Goal: Information Seeking & Learning: Learn about a topic

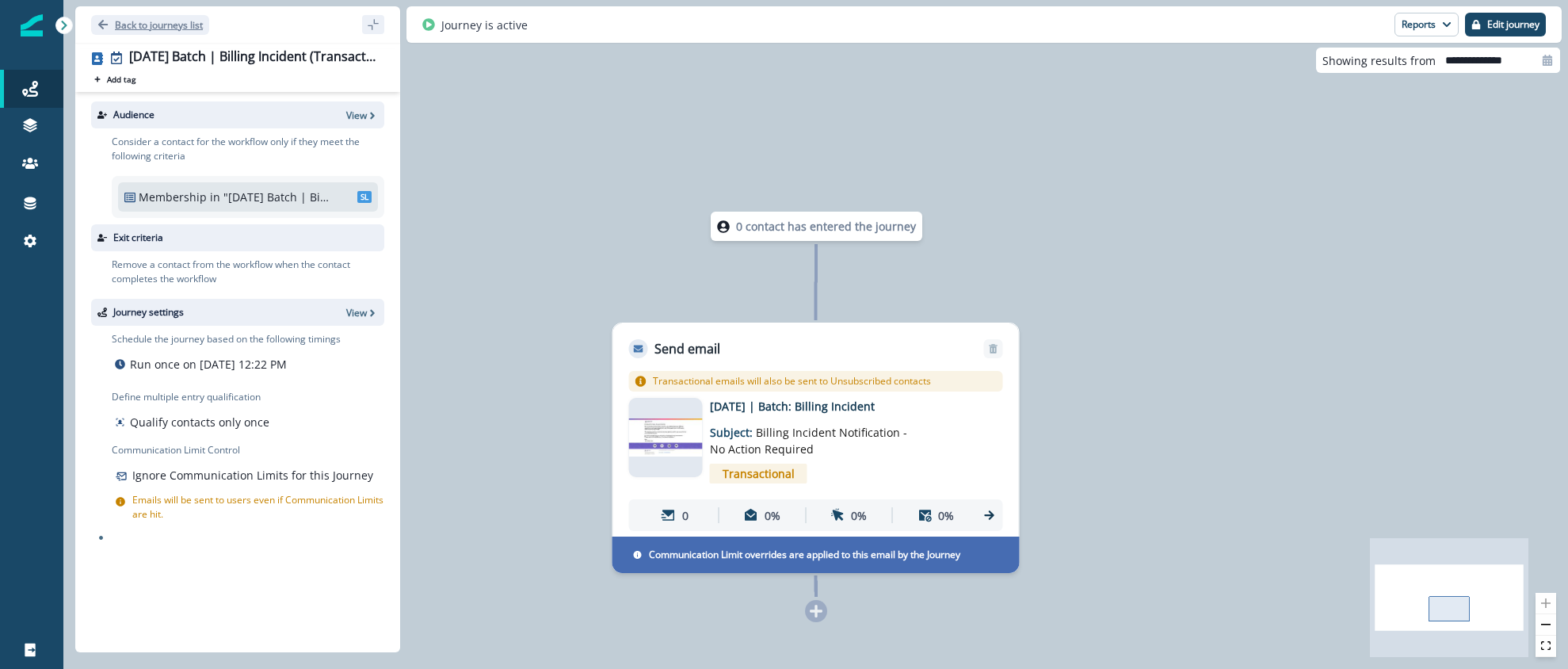
click at [151, 26] on p "Back to journeys list" at bounding box center [159, 24] width 88 height 13
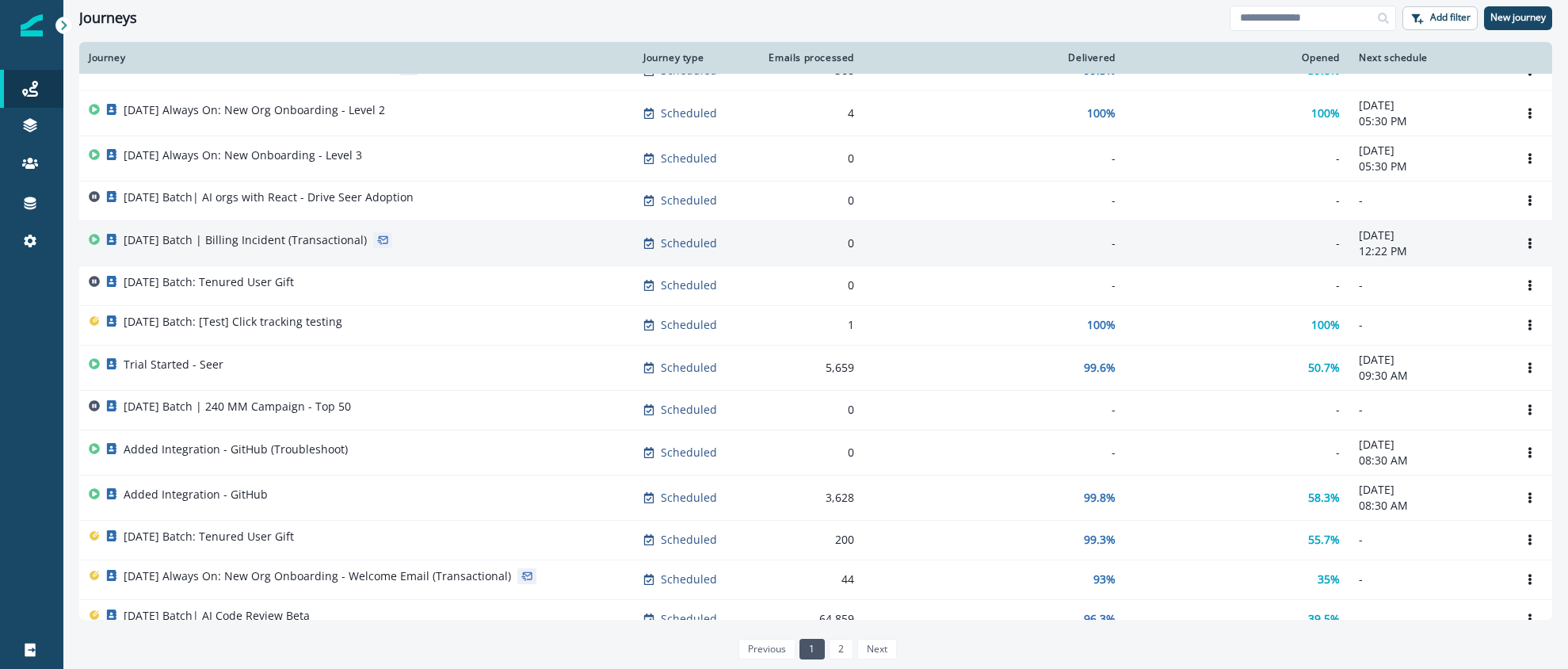
scroll to position [112, 0]
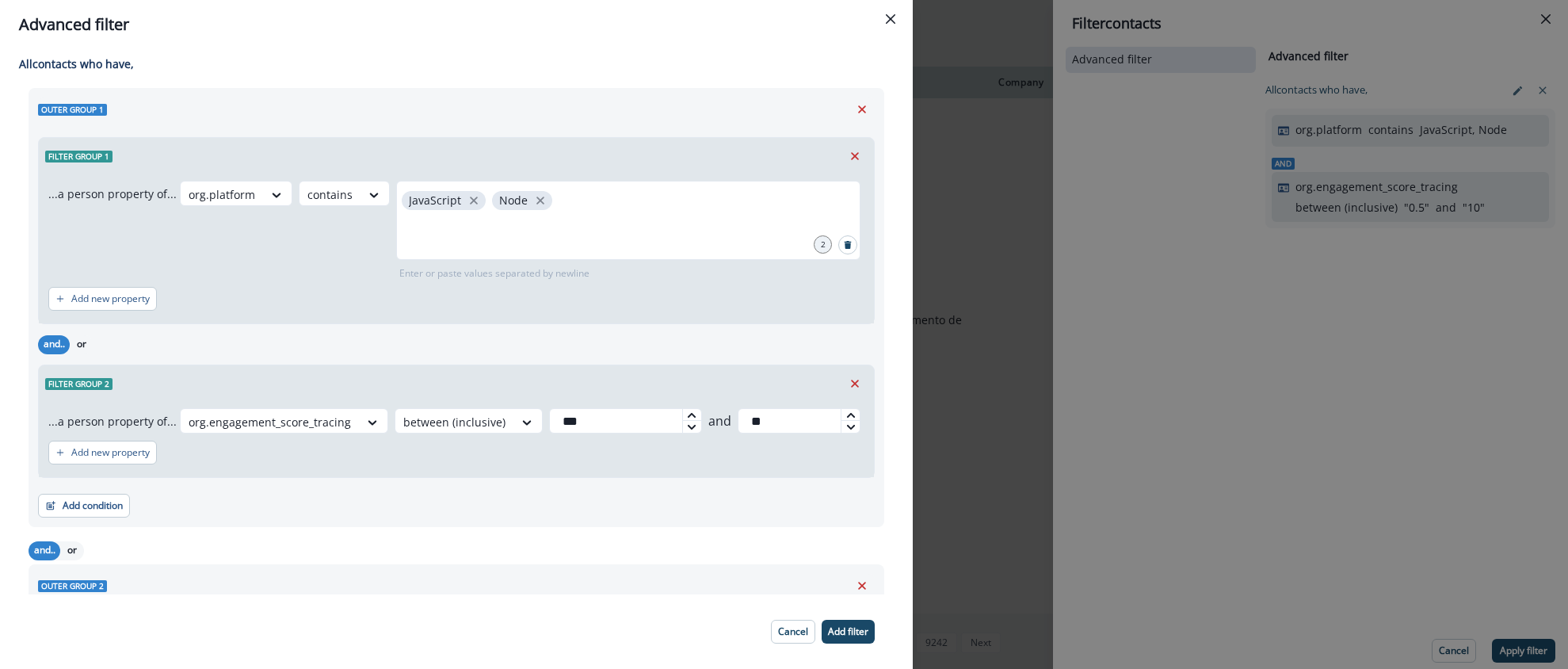
scroll to position [80, 0]
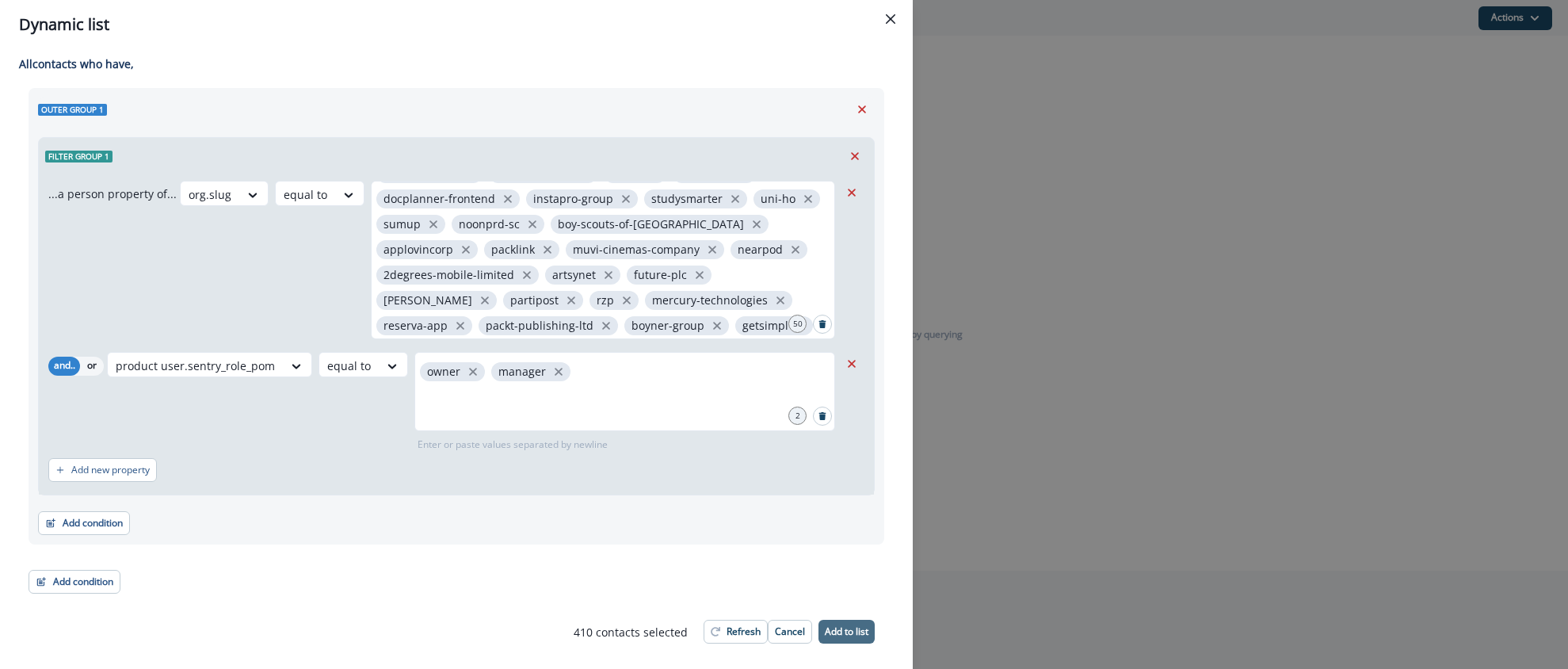
click at [846, 626] on p "Add to list" at bounding box center [846, 631] width 43 height 11
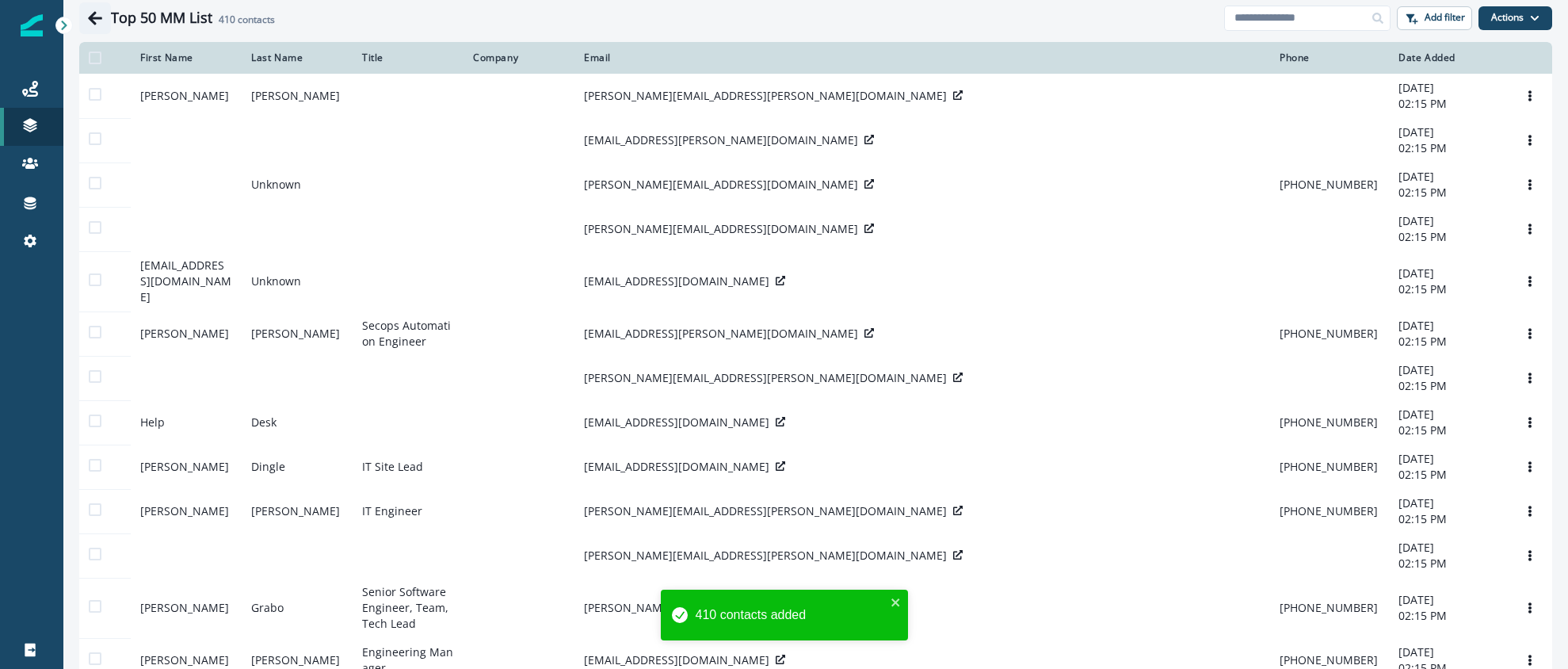
click at [94, 13] on icon "Go back" at bounding box center [95, 17] width 14 height 13
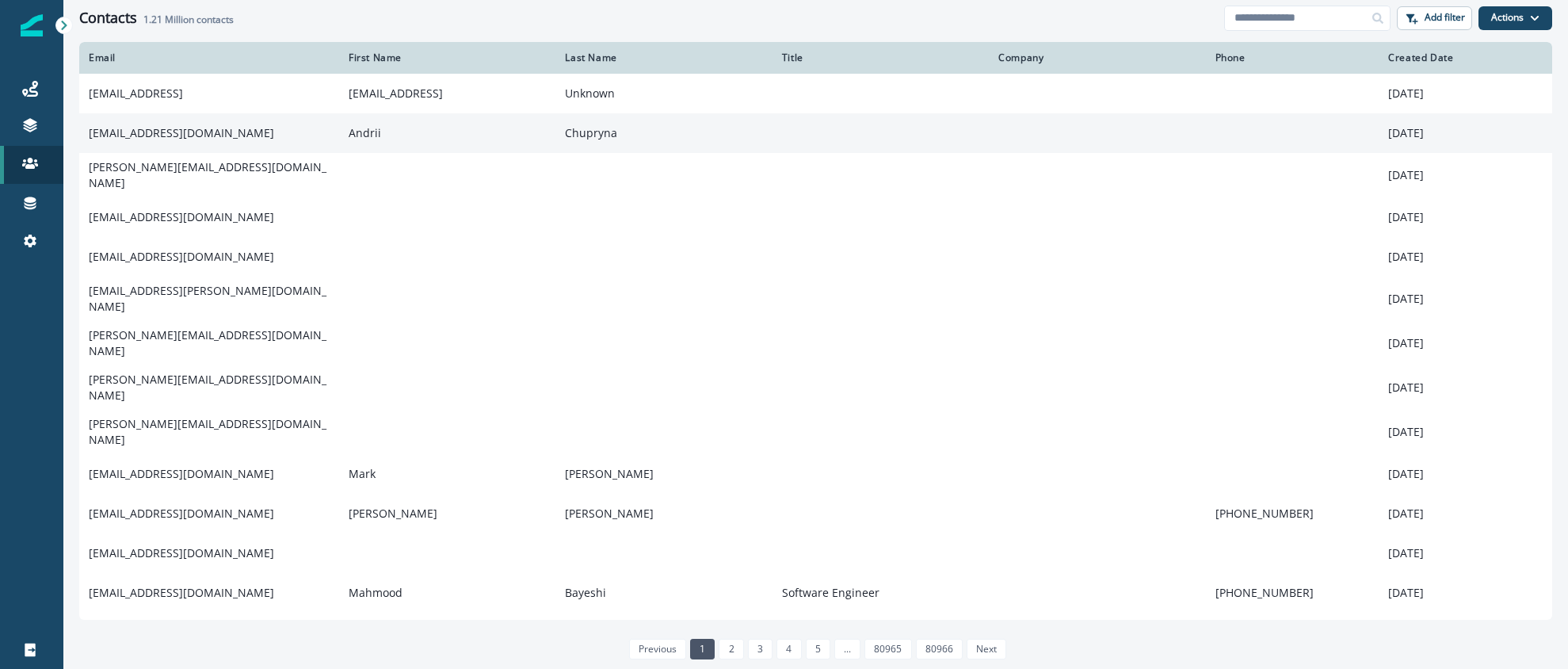
click at [179, 130] on td "[EMAIL_ADDRESS][DOMAIN_NAME]" at bounding box center [208, 133] width 260 height 40
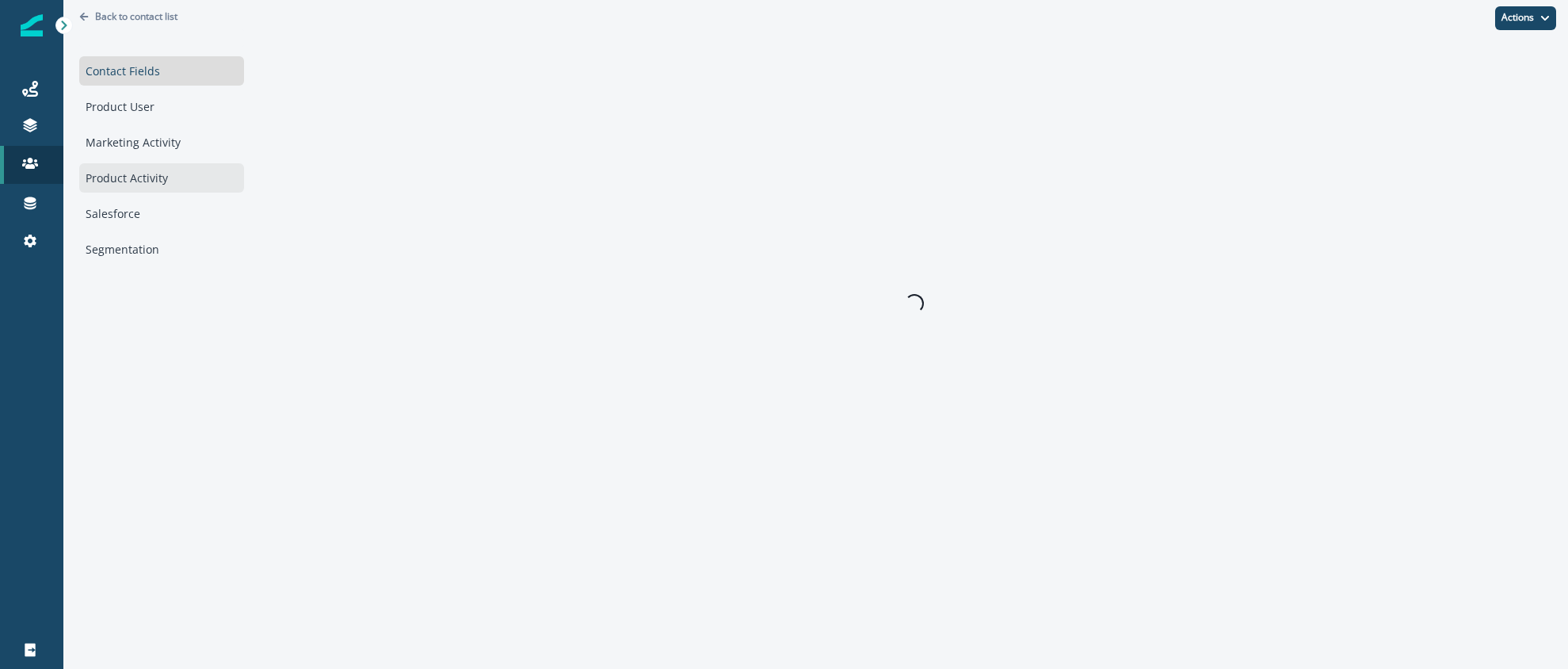
click at [139, 180] on div "Product Activity" at bounding box center [161, 178] width 164 height 30
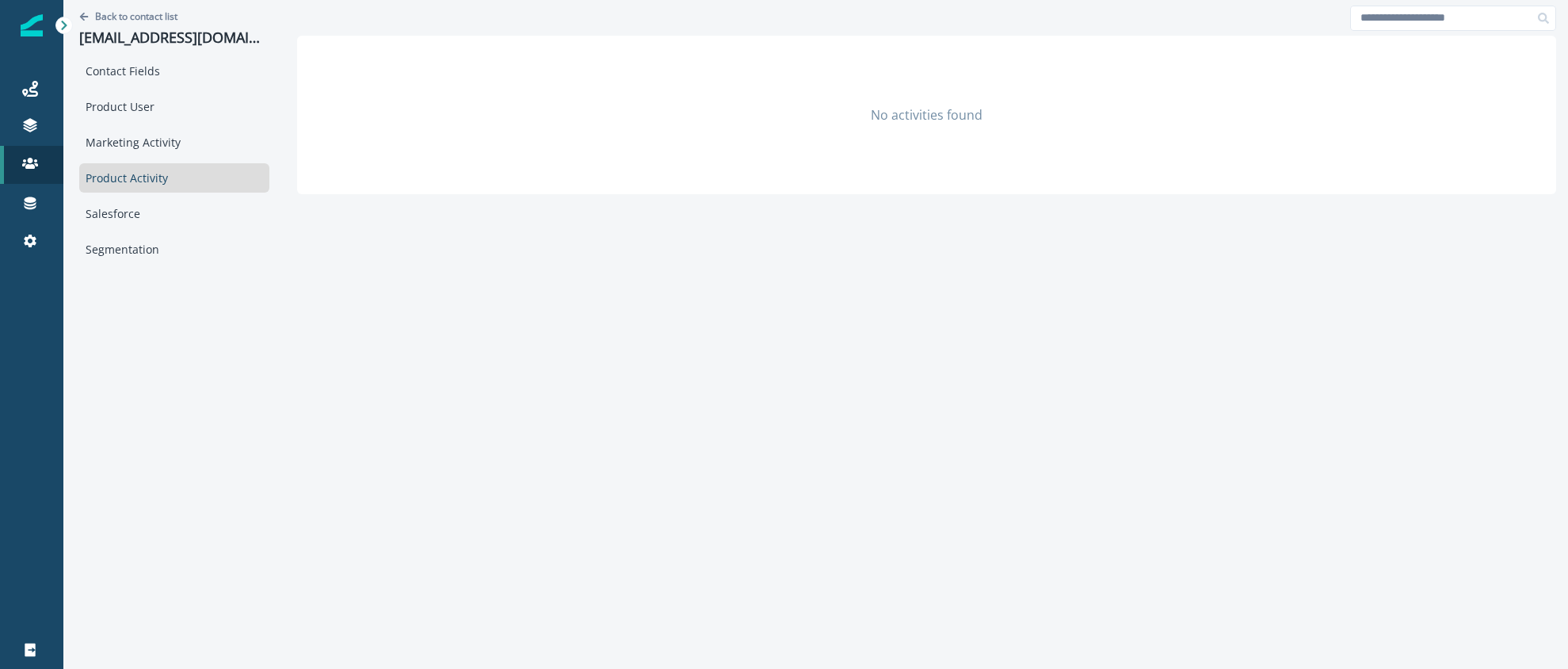
click at [143, 124] on div "Contact Fields Product User Marketing Activity Product Activity Salesforce Segm…" at bounding box center [174, 160] width 190 height 208
click at [142, 116] on div "Product User" at bounding box center [174, 106] width 190 height 30
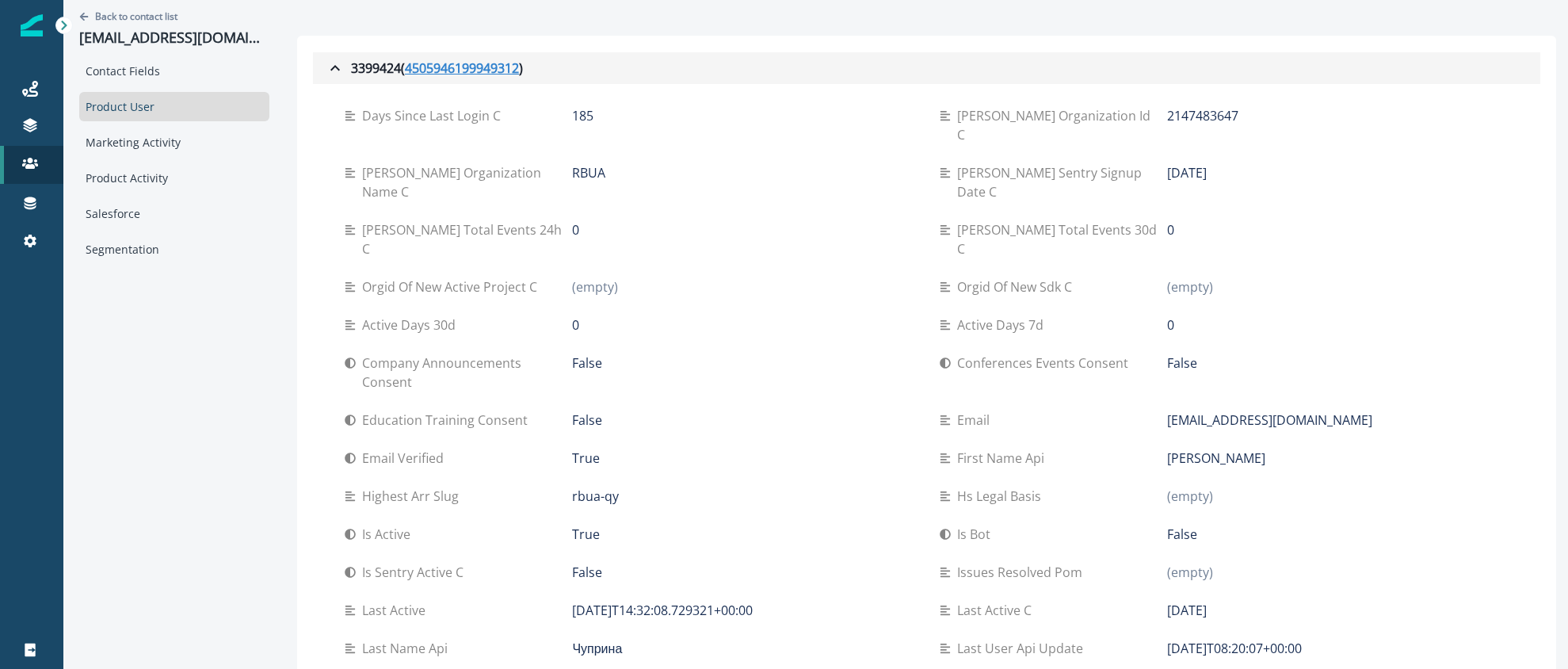
click at [475, 67] on u "4505946199949312" at bounding box center [461, 67] width 114 height 19
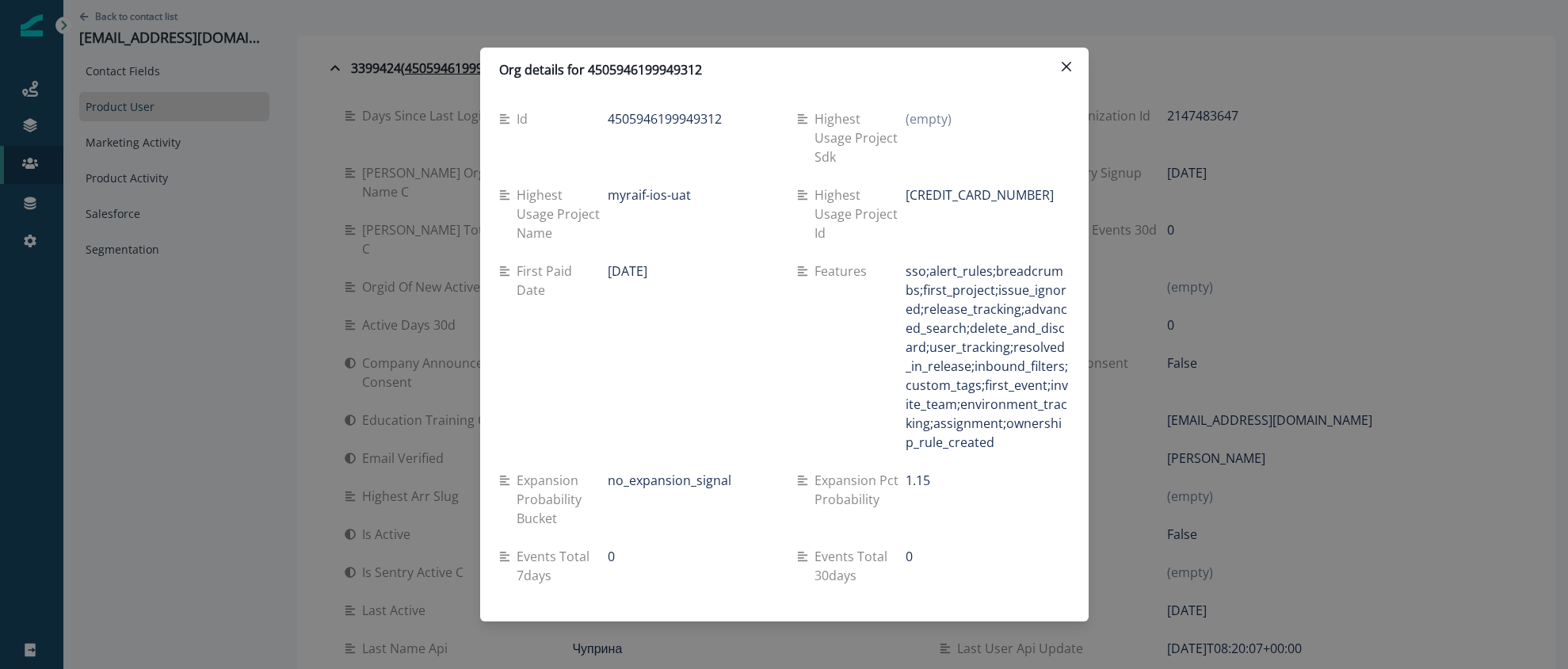
scroll to position [1764, 0]
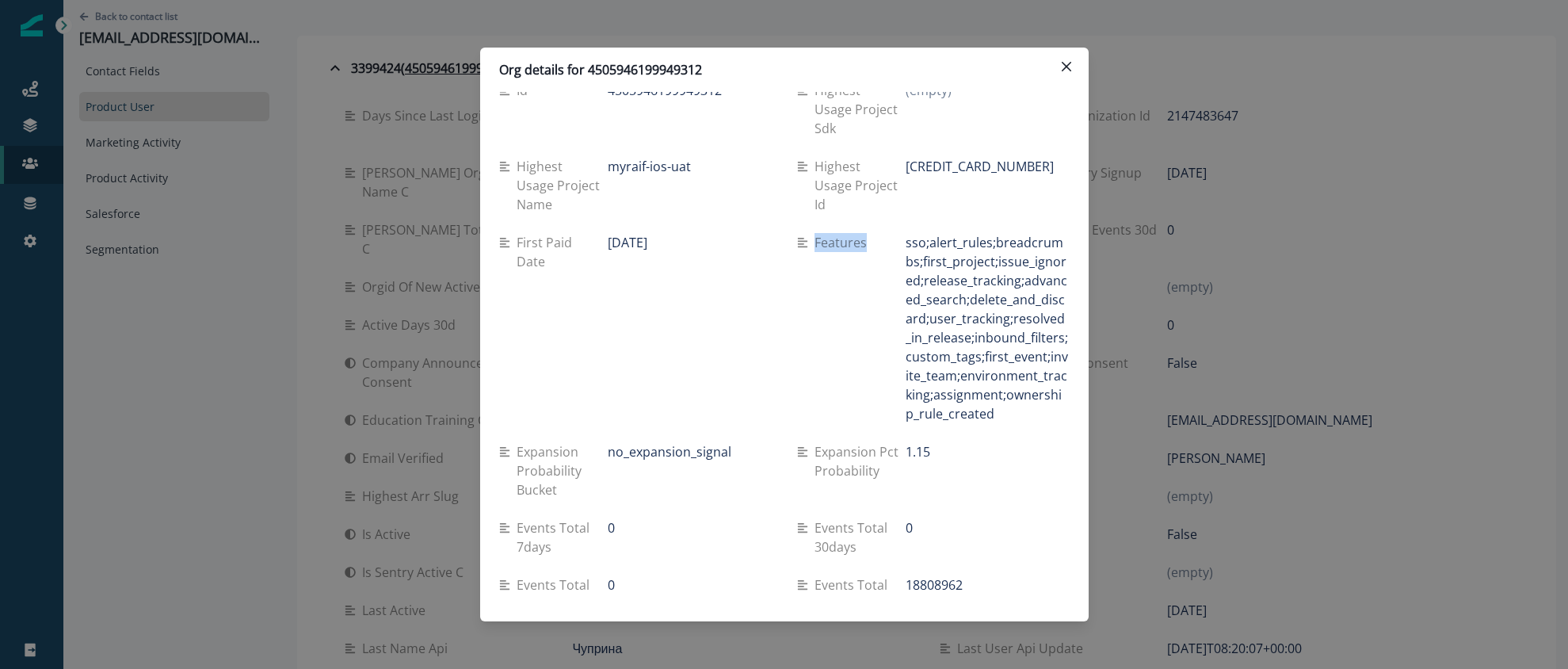
drag, startPoint x: 817, startPoint y: 204, endPoint x: 889, endPoint y: 207, distance: 72.1
click at [889, 233] on div "Features" at bounding box center [852, 242] width 110 height 19
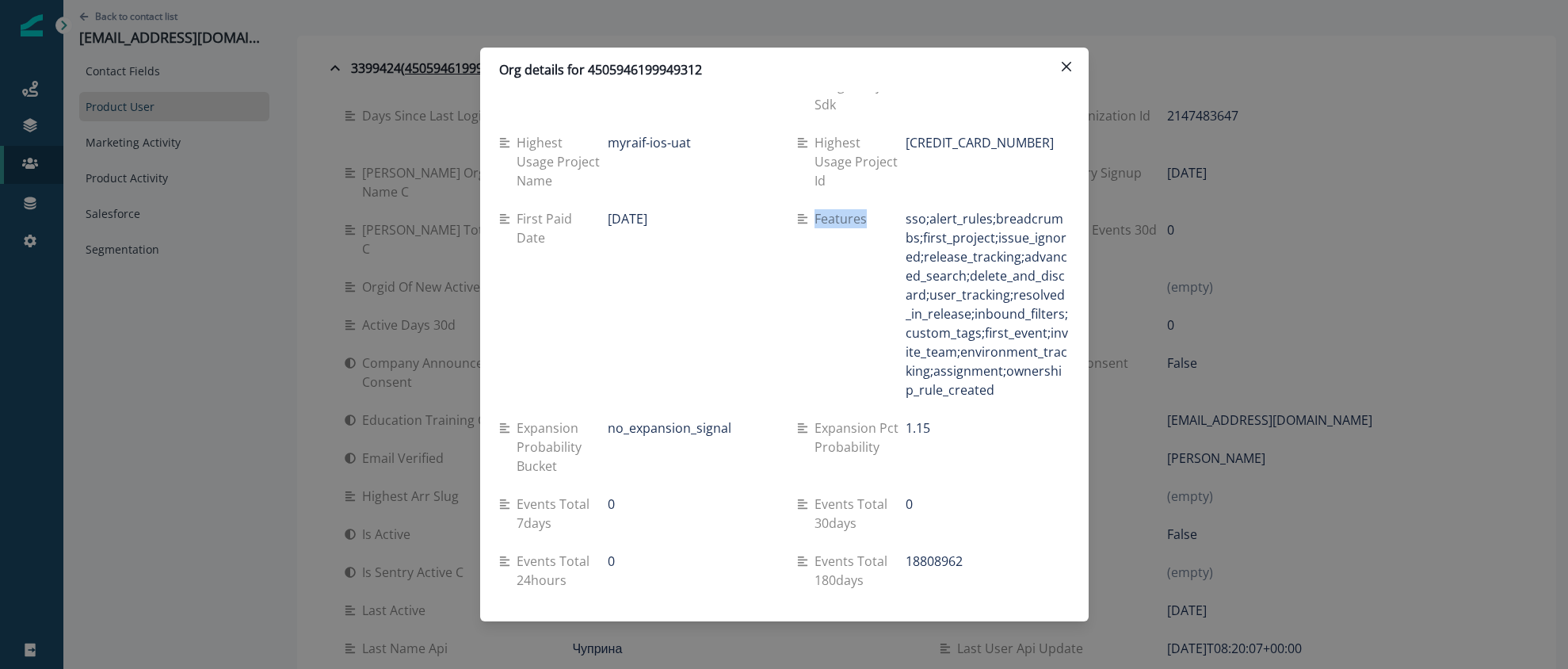
scroll to position [1796, 0]
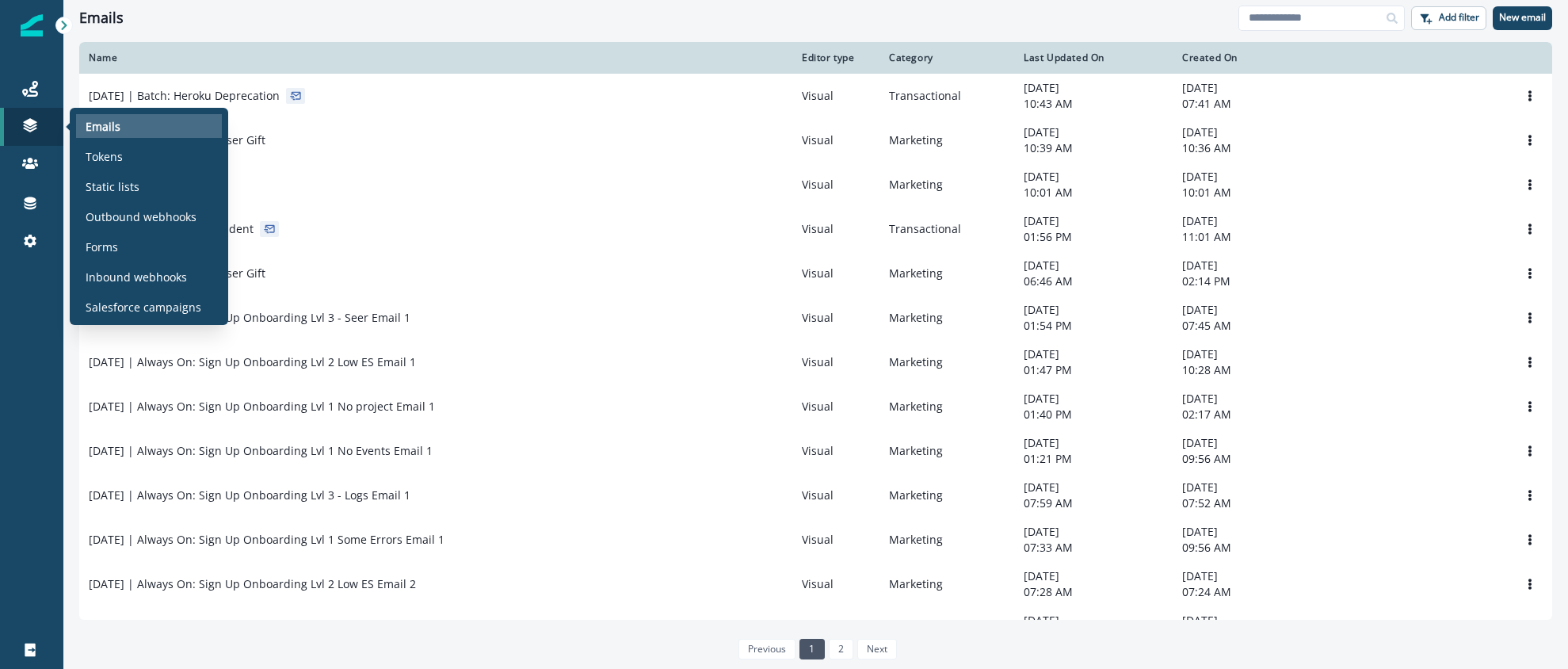
click at [113, 124] on p "Emails" at bounding box center [102, 126] width 35 height 17
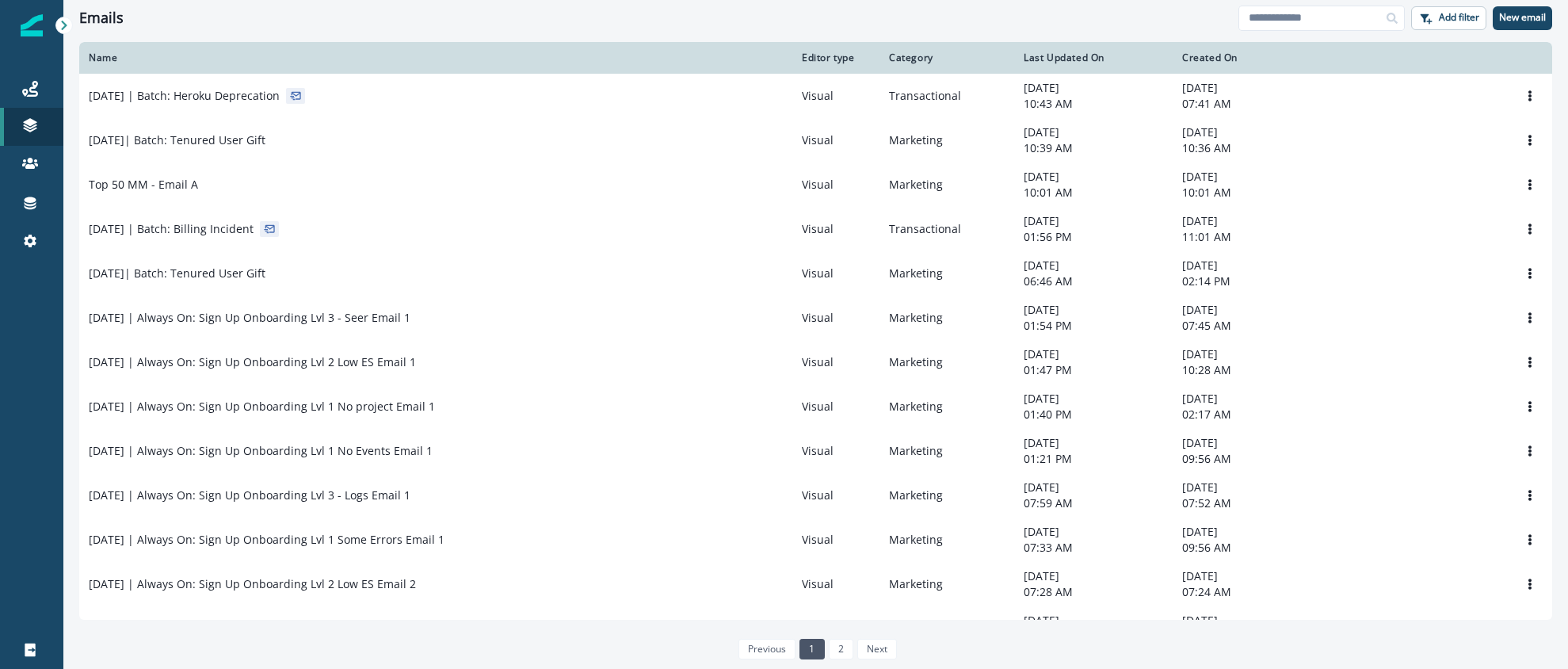
click at [509, 31] on div "Emails Add filter New email" at bounding box center [816, 18] width 1504 height 36
click at [784, 30] on div "Emails Add filter New email" at bounding box center [816, 18] width 1504 height 36
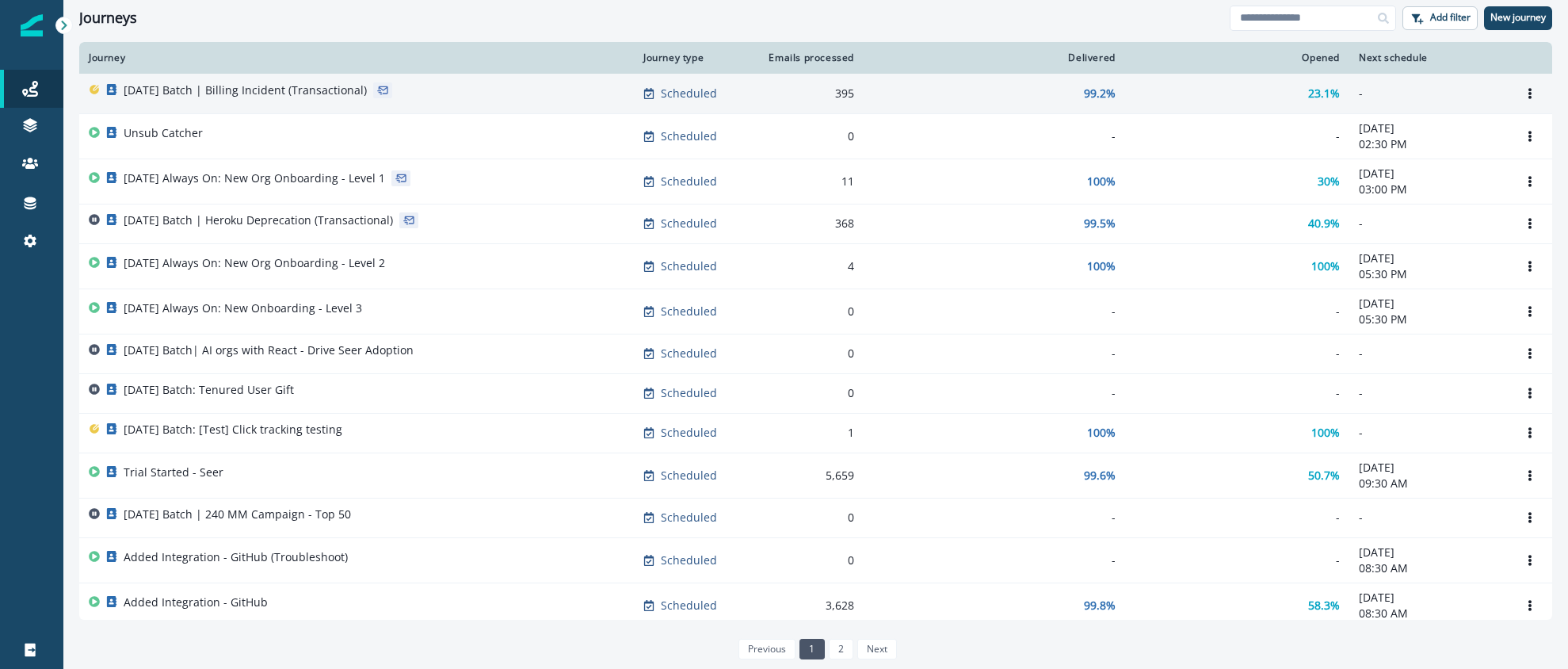
click at [303, 91] on p "[DATE] Batch | Billing Incident (Transactional)" at bounding box center [245, 91] width 244 height 16
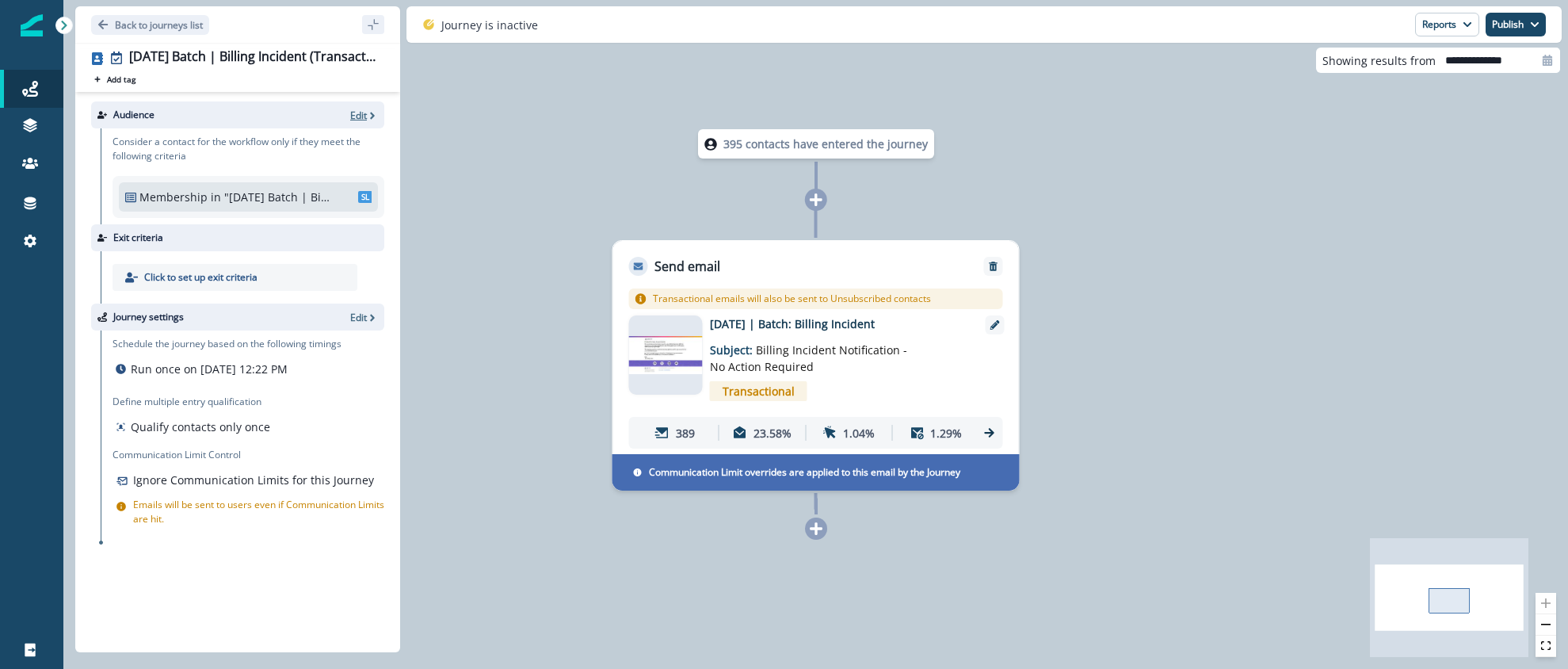
click at [359, 116] on p "Edit" at bounding box center [359, 115] width 17 height 13
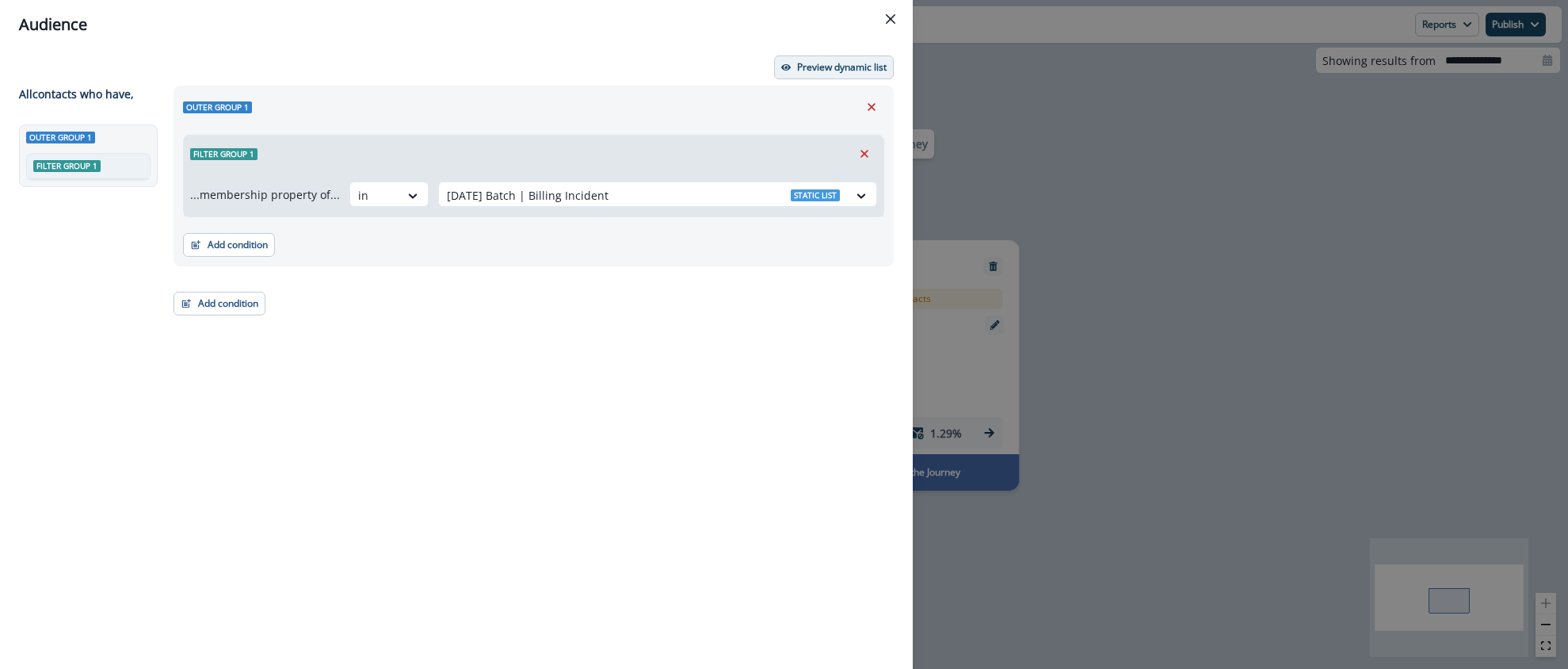
click at [842, 71] on p "Preview dynamic list" at bounding box center [842, 67] width 90 height 11
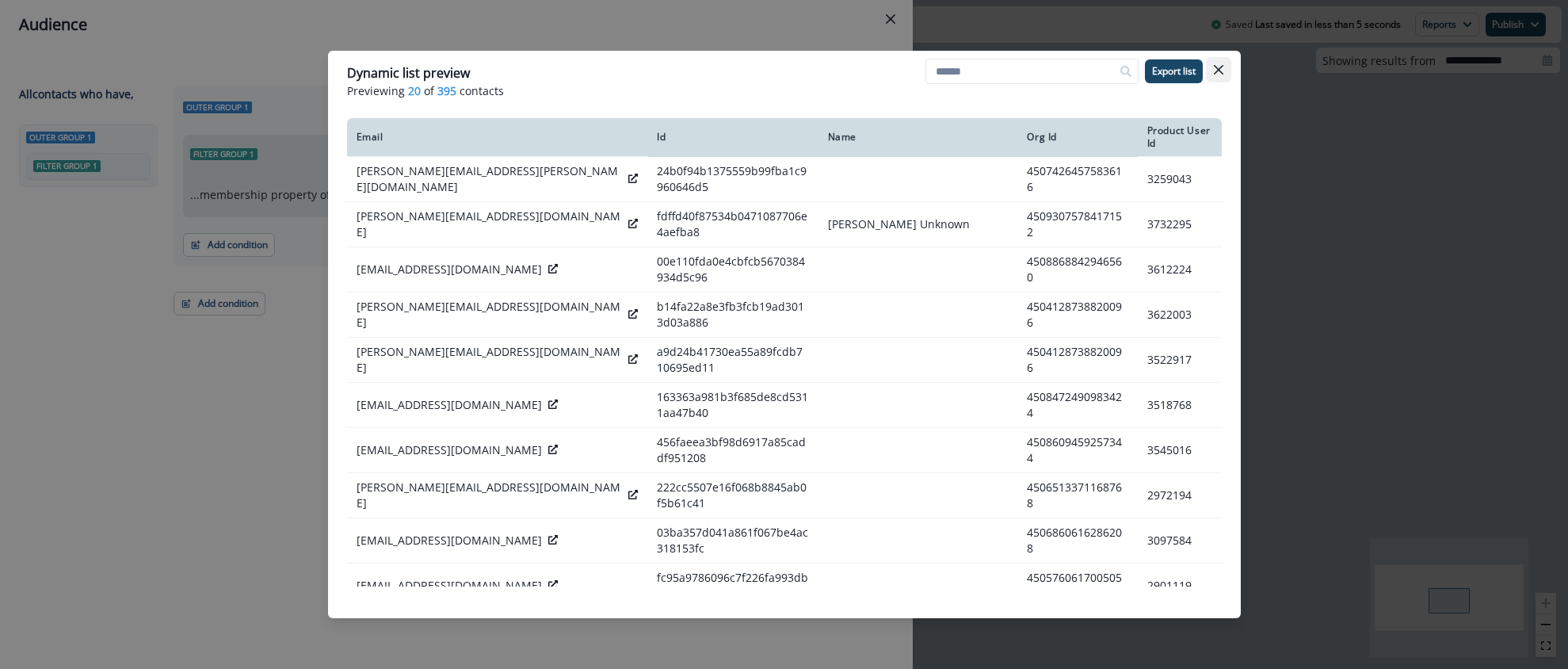
click at [1227, 72] on button "Close" at bounding box center [1218, 69] width 25 height 25
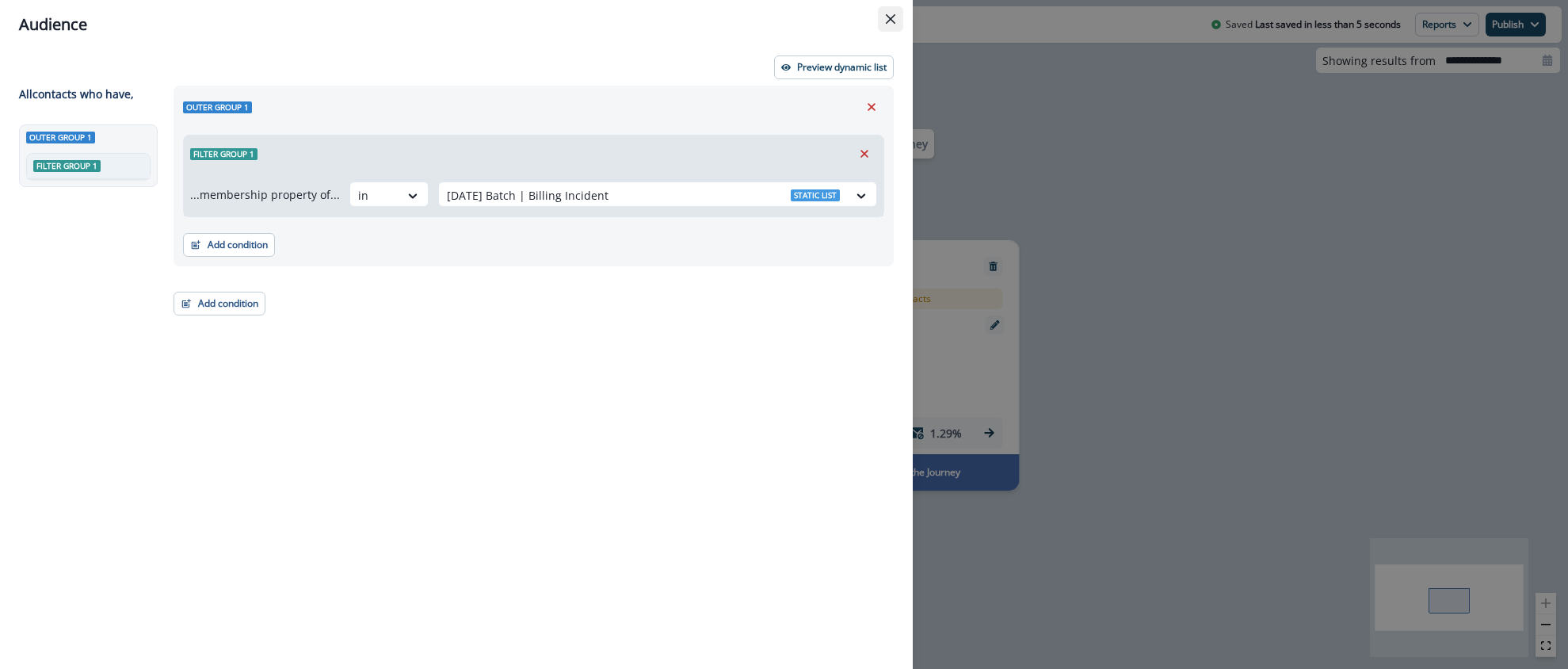
click at [893, 20] on icon "Close" at bounding box center [890, 19] width 10 height 10
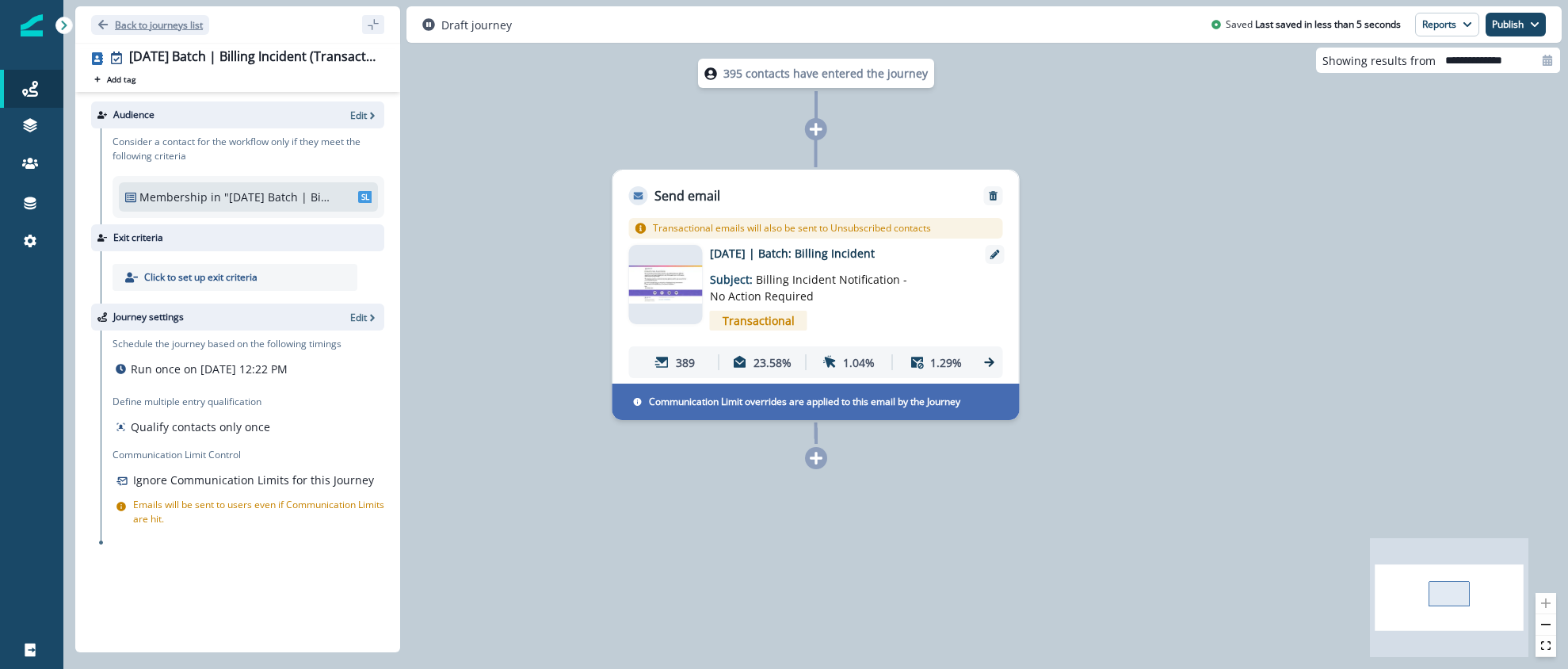
click at [102, 27] on icon "Go back" at bounding box center [102, 24] width 10 height 10
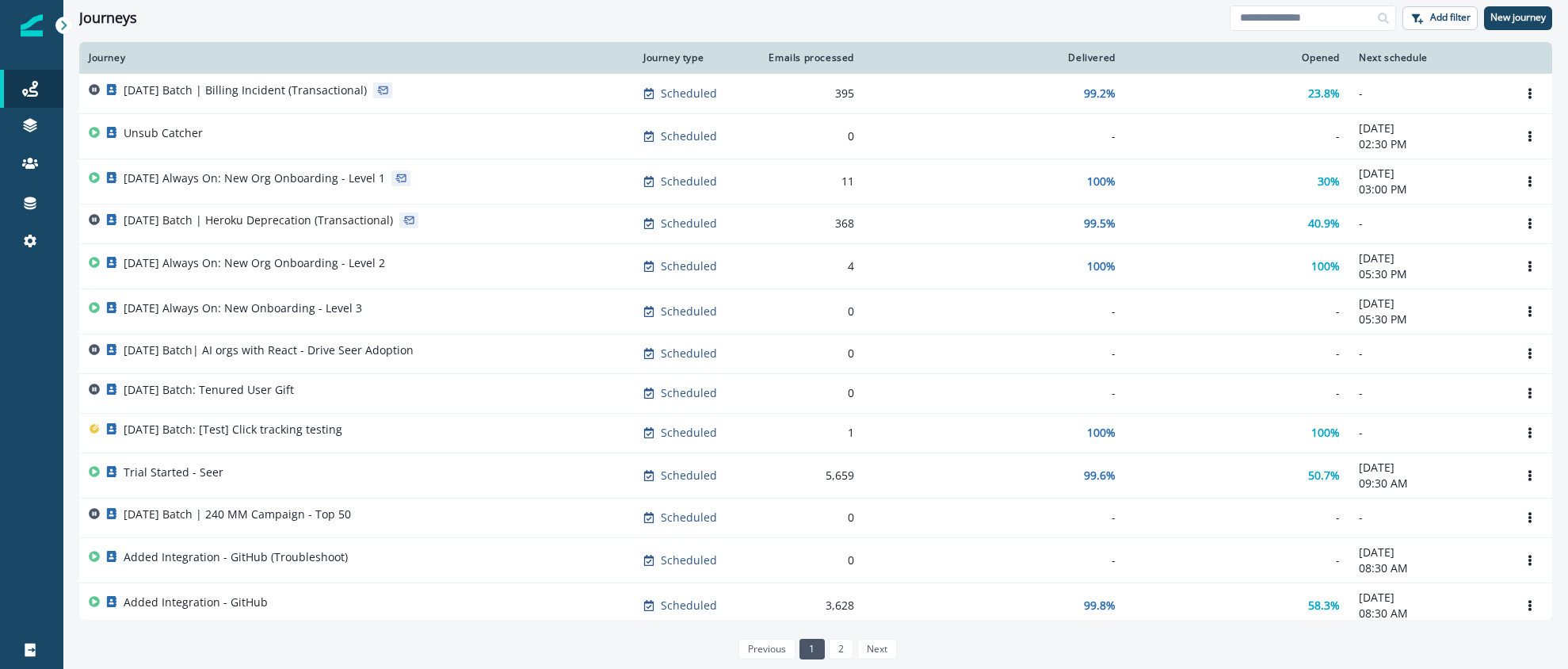
click at [996, 27] on div "Journeys Add filter New journey" at bounding box center [816, 18] width 1504 height 36
click at [752, 23] on div "Journeys" at bounding box center [654, 18] width 1150 height 17
